Goal: Task Accomplishment & Management: Manage account settings

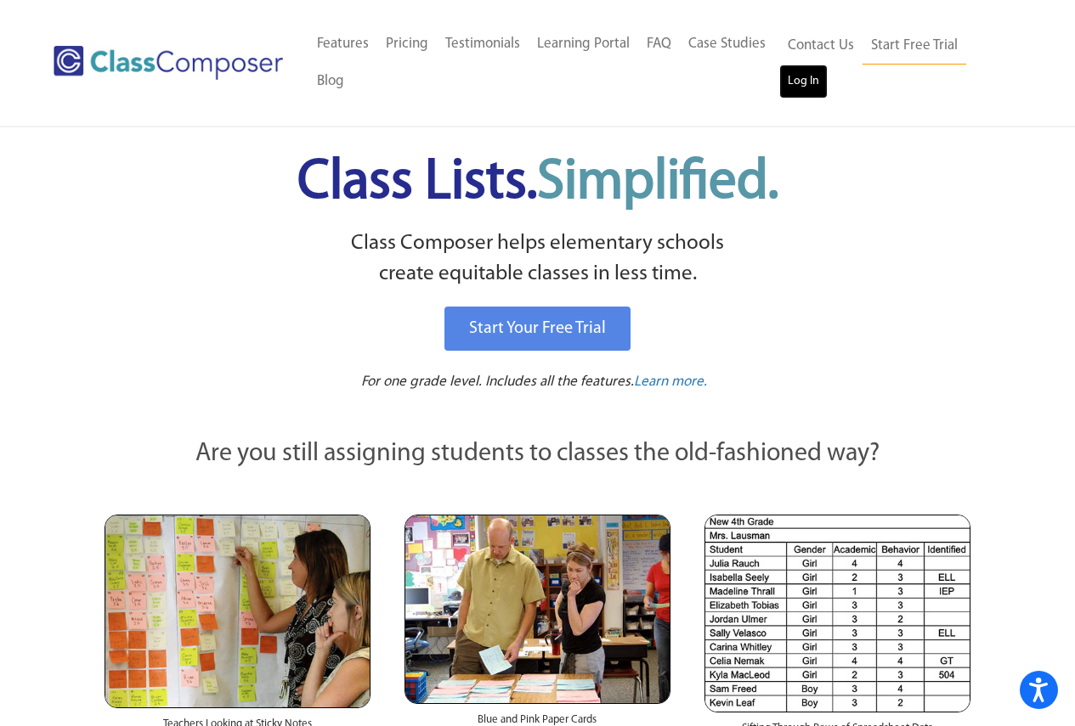
click at [808, 86] on link "Log In" at bounding box center [803, 82] width 48 height 34
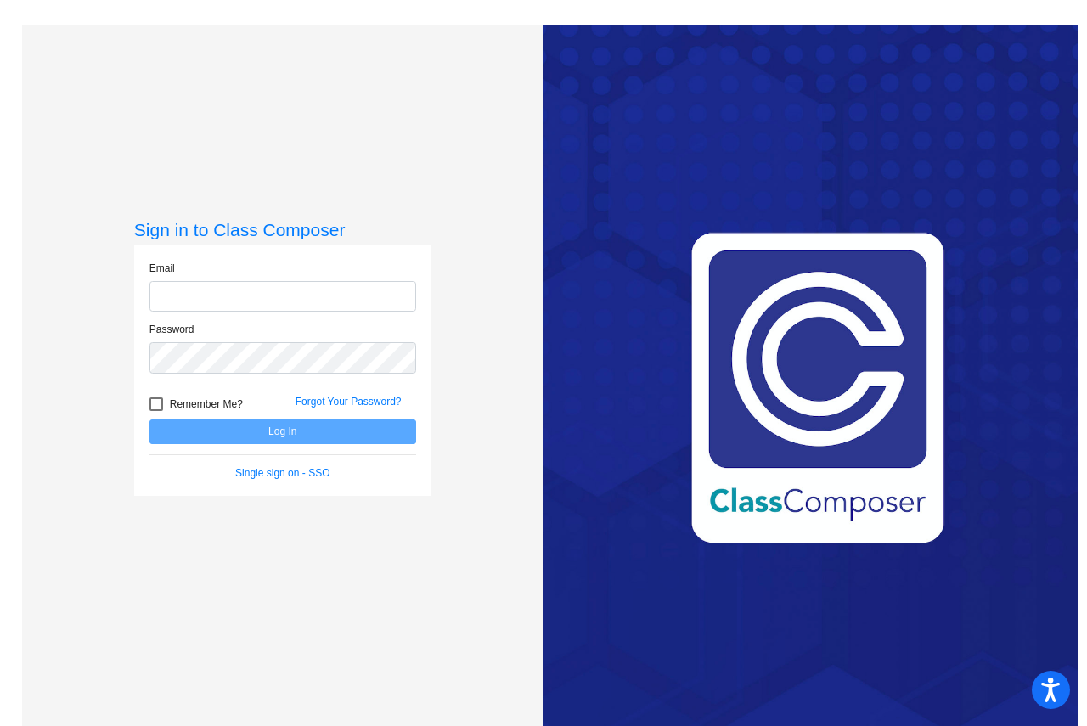
type input "[EMAIL_ADDRESS][DOMAIN_NAME]"
click at [276, 437] on button "Log In" at bounding box center [283, 432] width 267 height 25
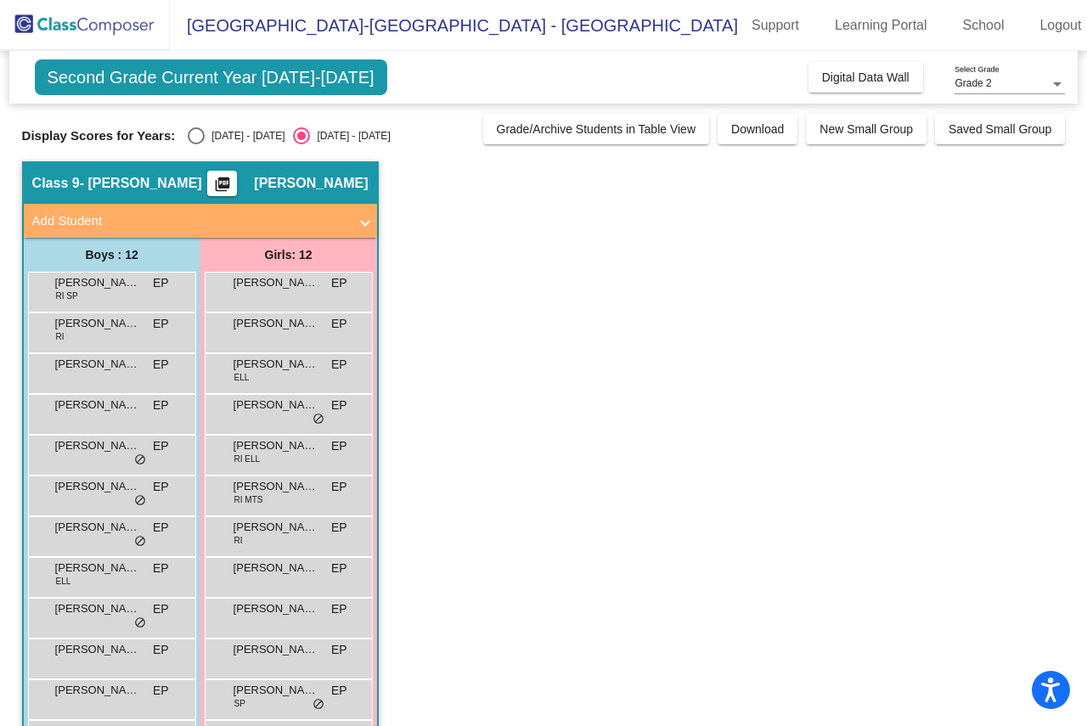
click at [199, 138] on div "Select an option" at bounding box center [196, 135] width 17 height 17
click at [196, 144] on input "[DATE] - [DATE]" at bounding box center [195, 144] width 1 height 1
radio input "true"
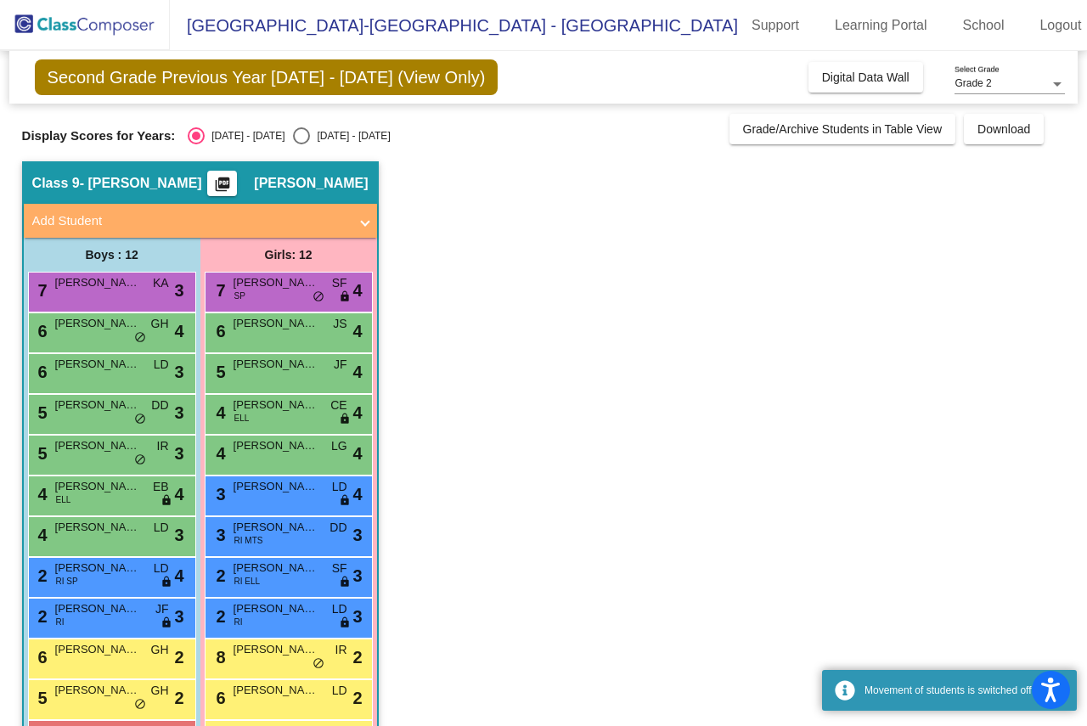
scroll to position [62, 0]
